Goal: Find specific page/section: Find specific page/section

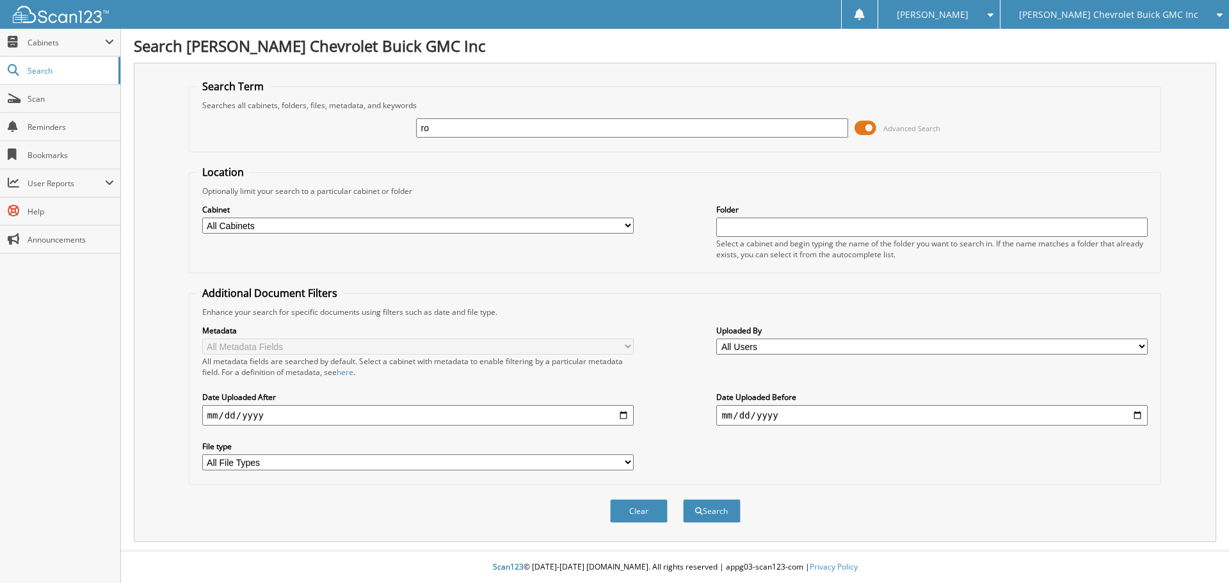
type input "r"
type input "[PERSON_NAME]"
click at [683, 499] on button "Search" at bounding box center [712, 511] width 58 height 24
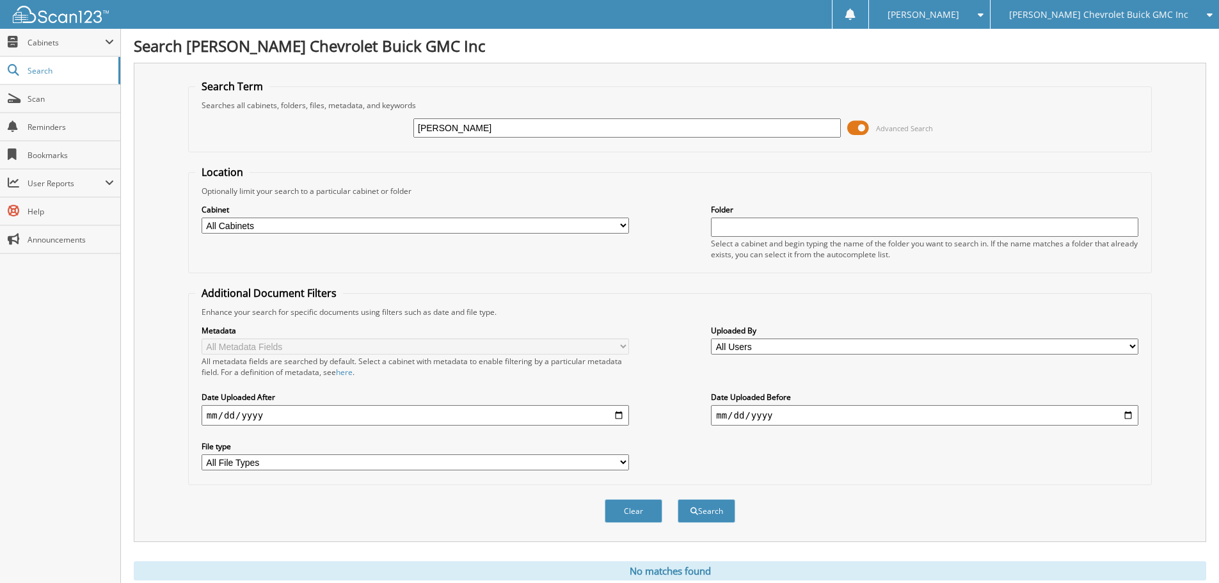
click at [471, 128] on input "ROBERT MEYERS" at bounding box center [626, 127] width 427 height 19
type input "ROBERT MYERS"
click at [852, 130] on span at bounding box center [858, 127] width 22 height 19
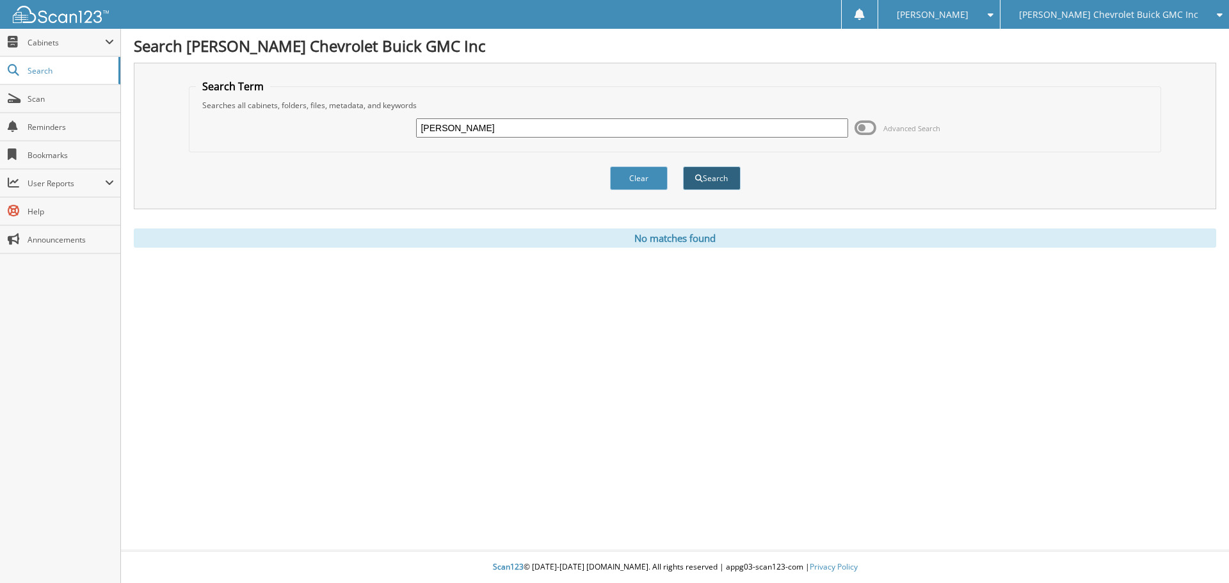
click at [713, 186] on button "Search" at bounding box center [712, 178] width 58 height 24
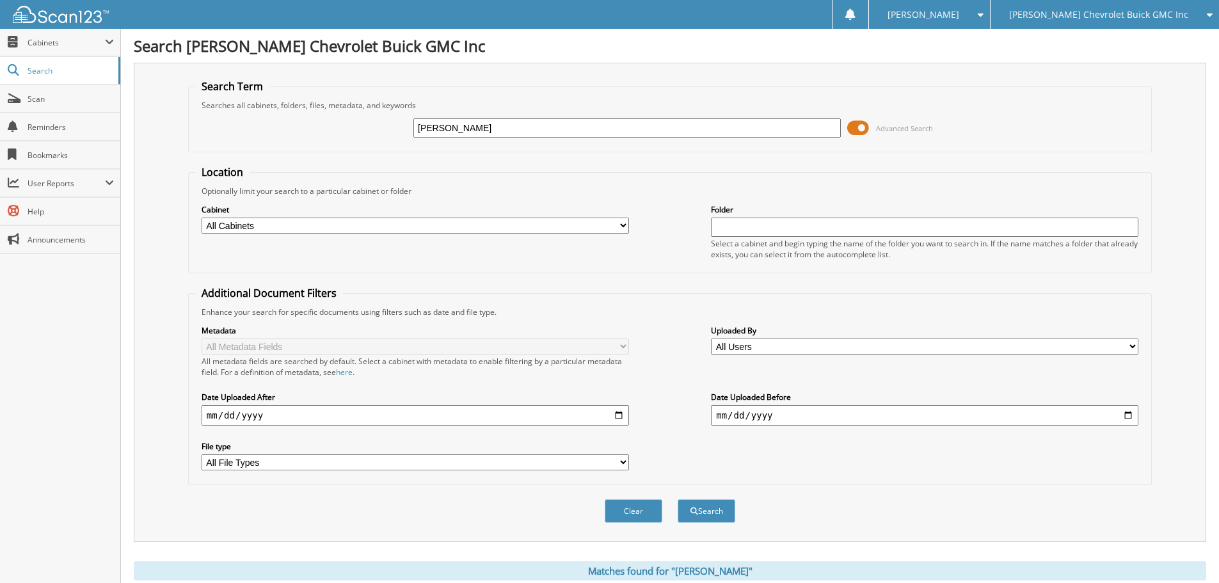
click at [452, 125] on input "ROBERT MYERS" at bounding box center [626, 127] width 427 height 19
click at [455, 127] on input "ROBERT MYERS" at bounding box center [626, 127] width 427 height 19
type input "ROB MYERS"
click at [851, 131] on span at bounding box center [858, 127] width 22 height 19
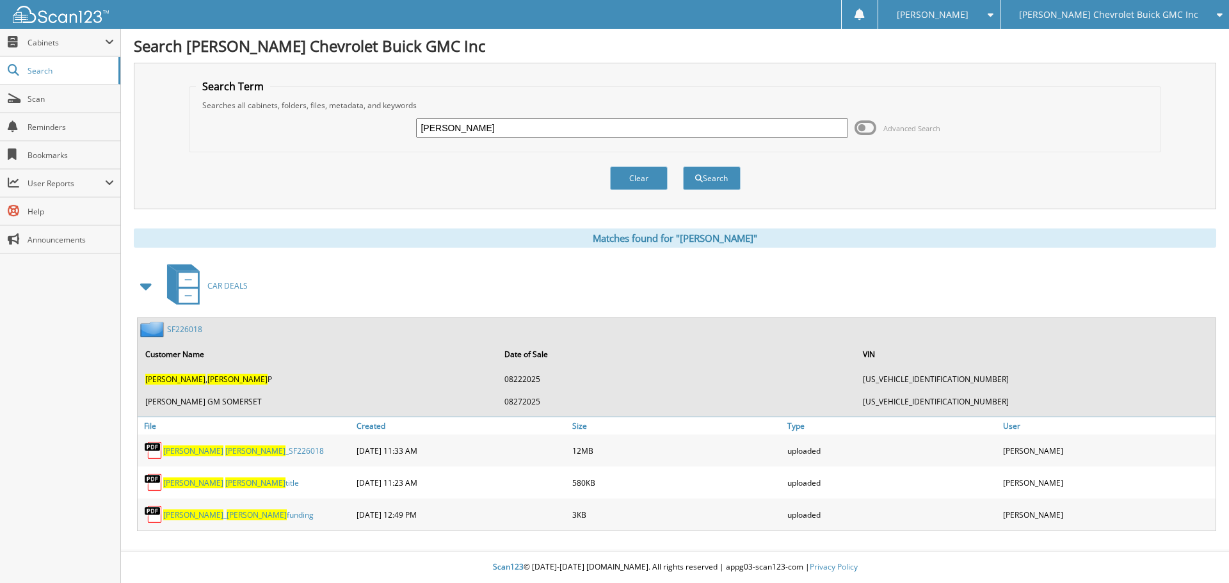
click at [191, 330] on link "SF226018" at bounding box center [184, 329] width 35 height 11
